Goal: Find specific page/section: Find specific page/section

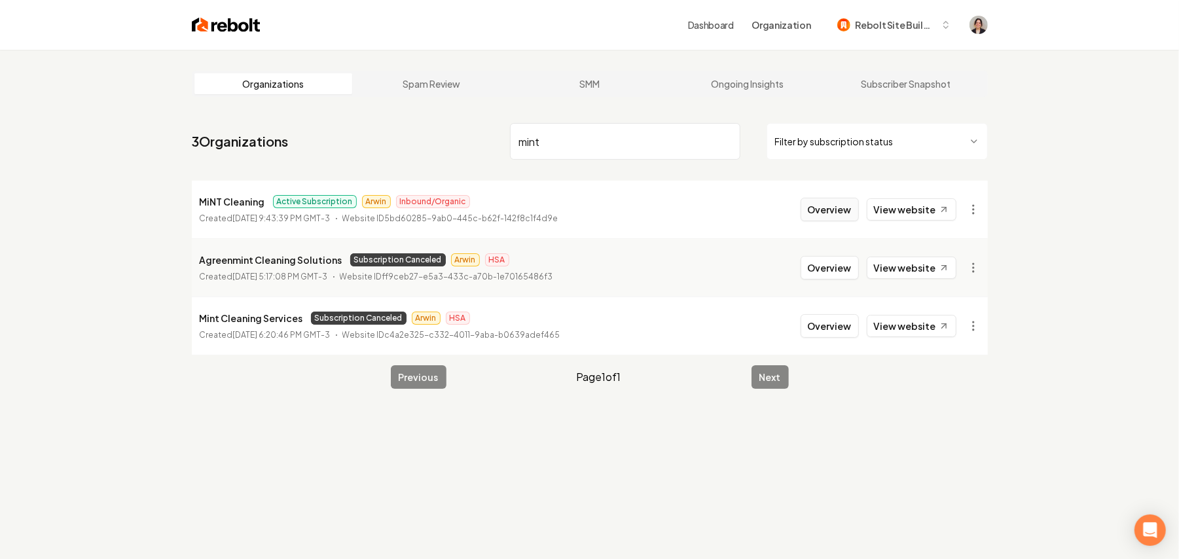
type input "mint"
click at [832, 215] on button "Overview" at bounding box center [830, 210] width 58 height 24
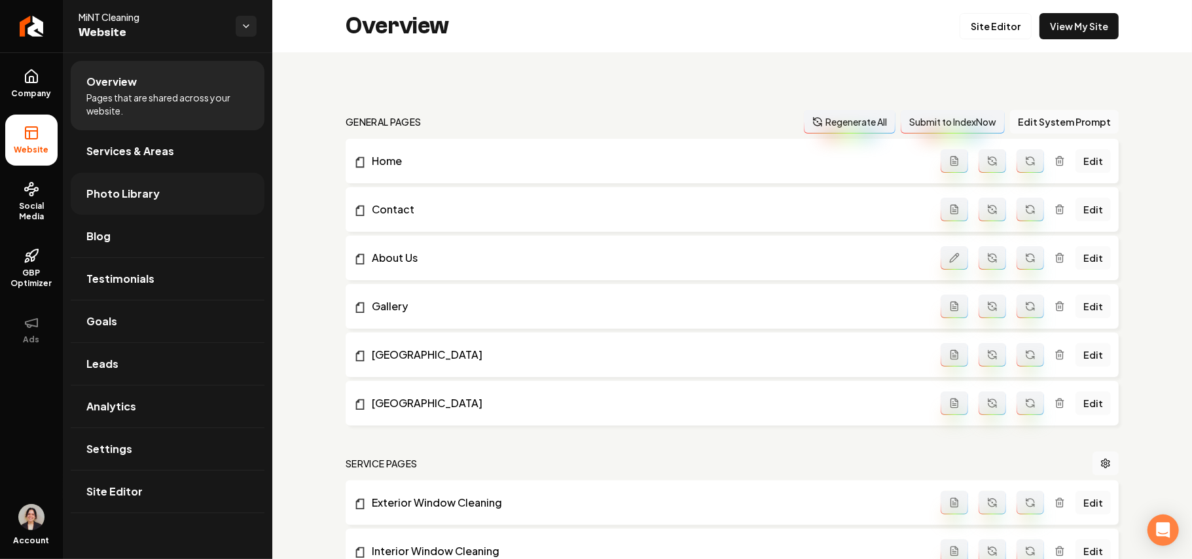
click at [130, 177] on link "Photo Library" at bounding box center [168, 194] width 194 height 42
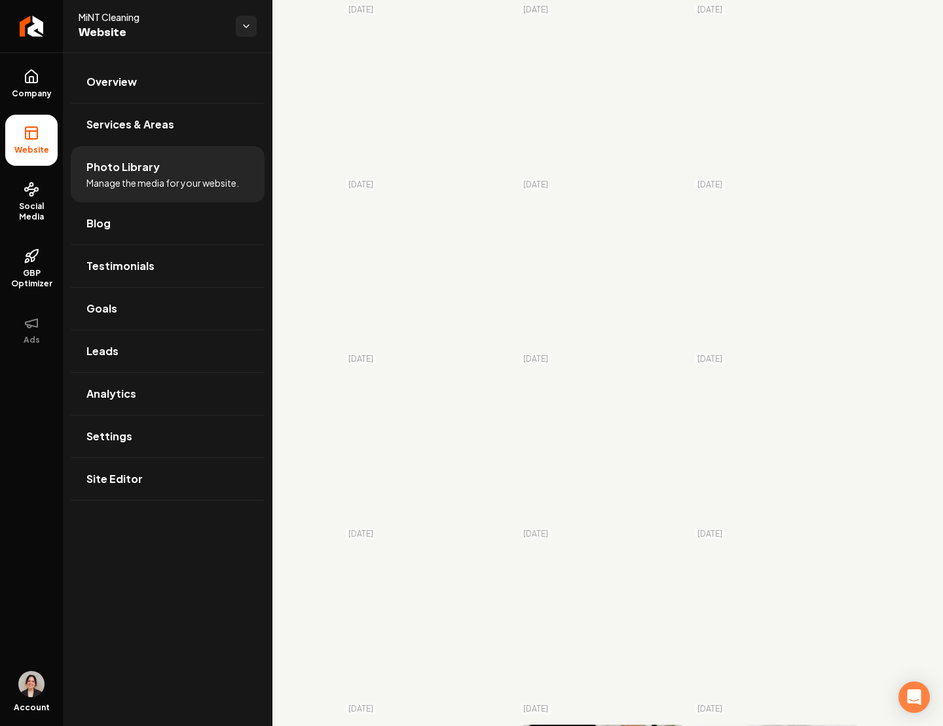
scroll to position [14901, 0]
